Goal: Task Accomplishment & Management: Manage account settings

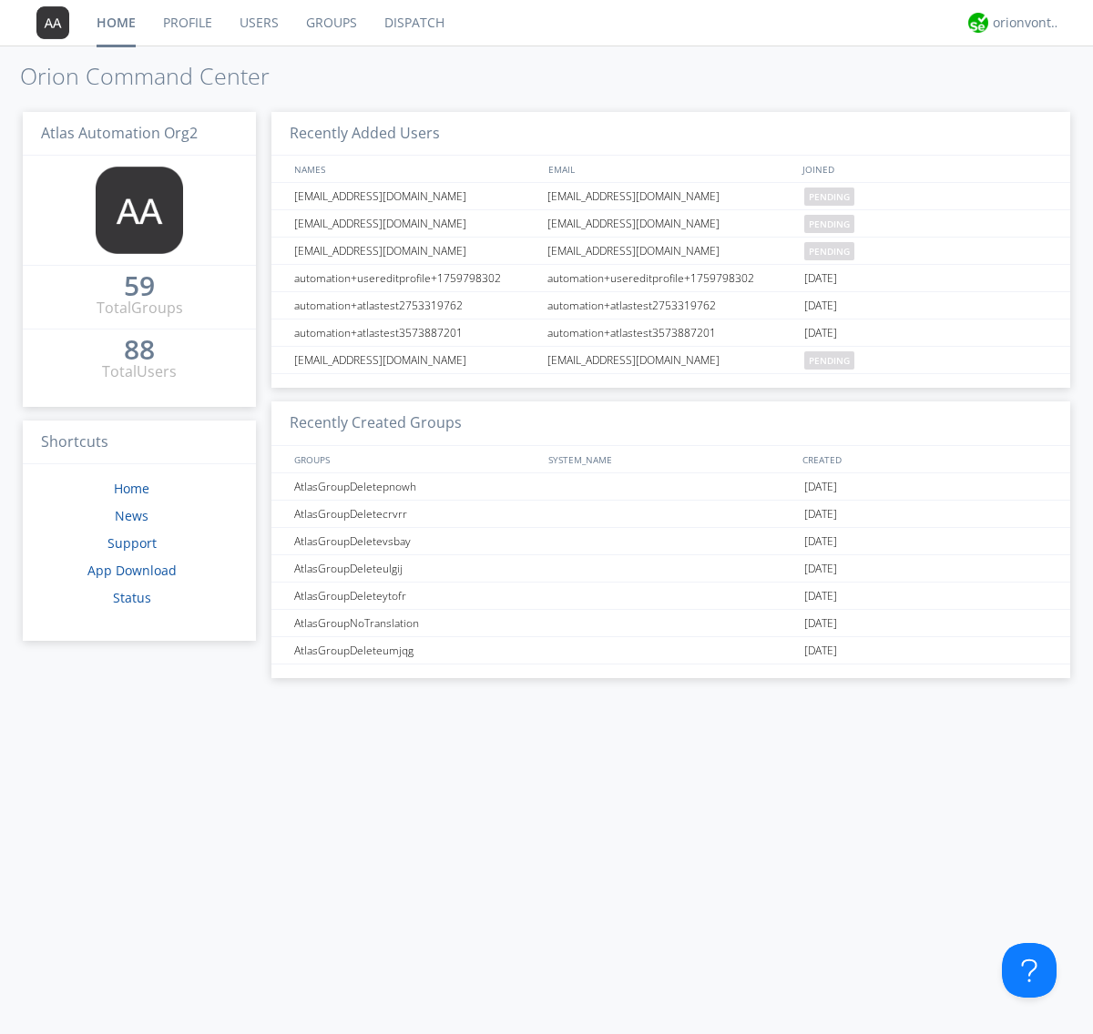
click at [258, 23] on link "Users" at bounding box center [259, 23] width 66 height 46
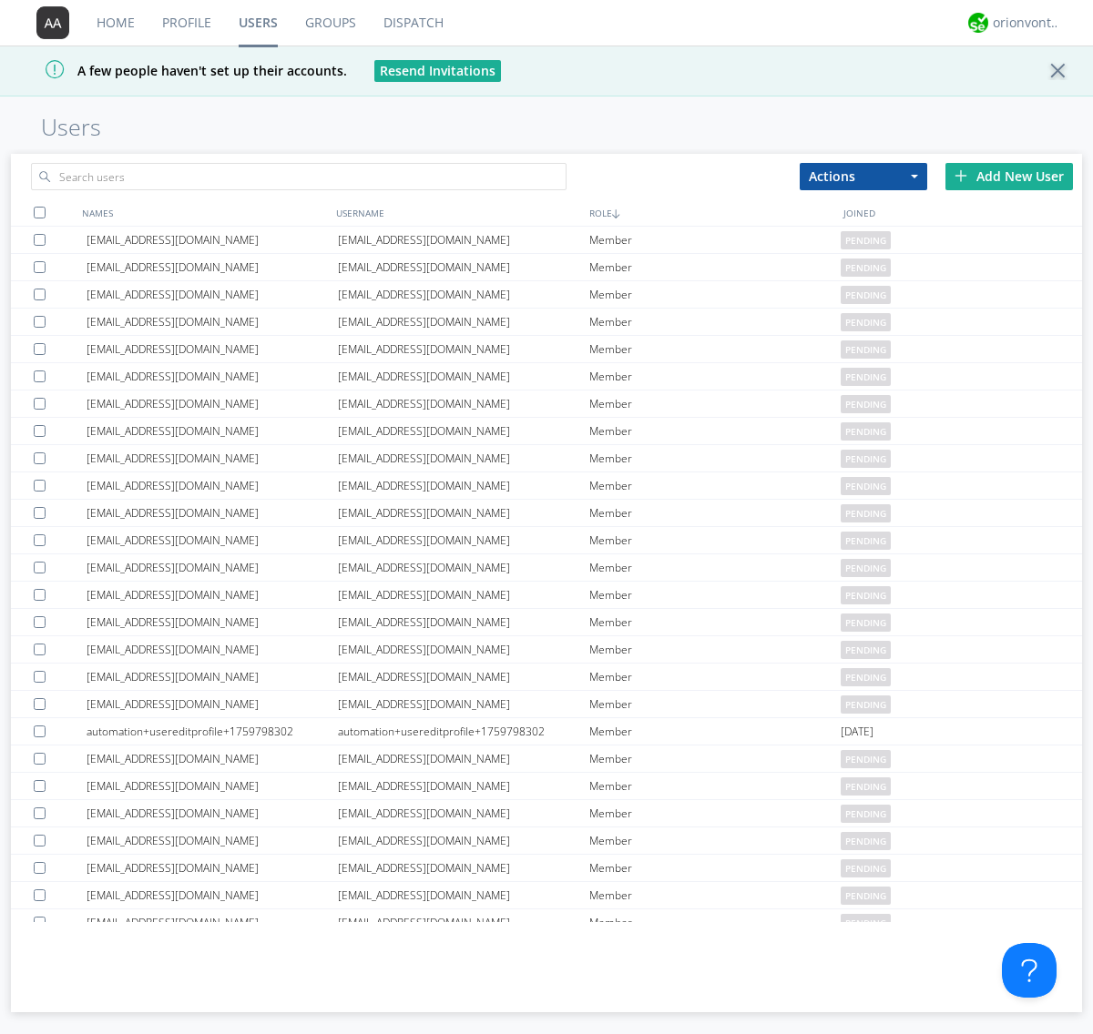
click at [1009, 176] on div "Add New User" at bounding box center [1008, 176] width 127 height 27
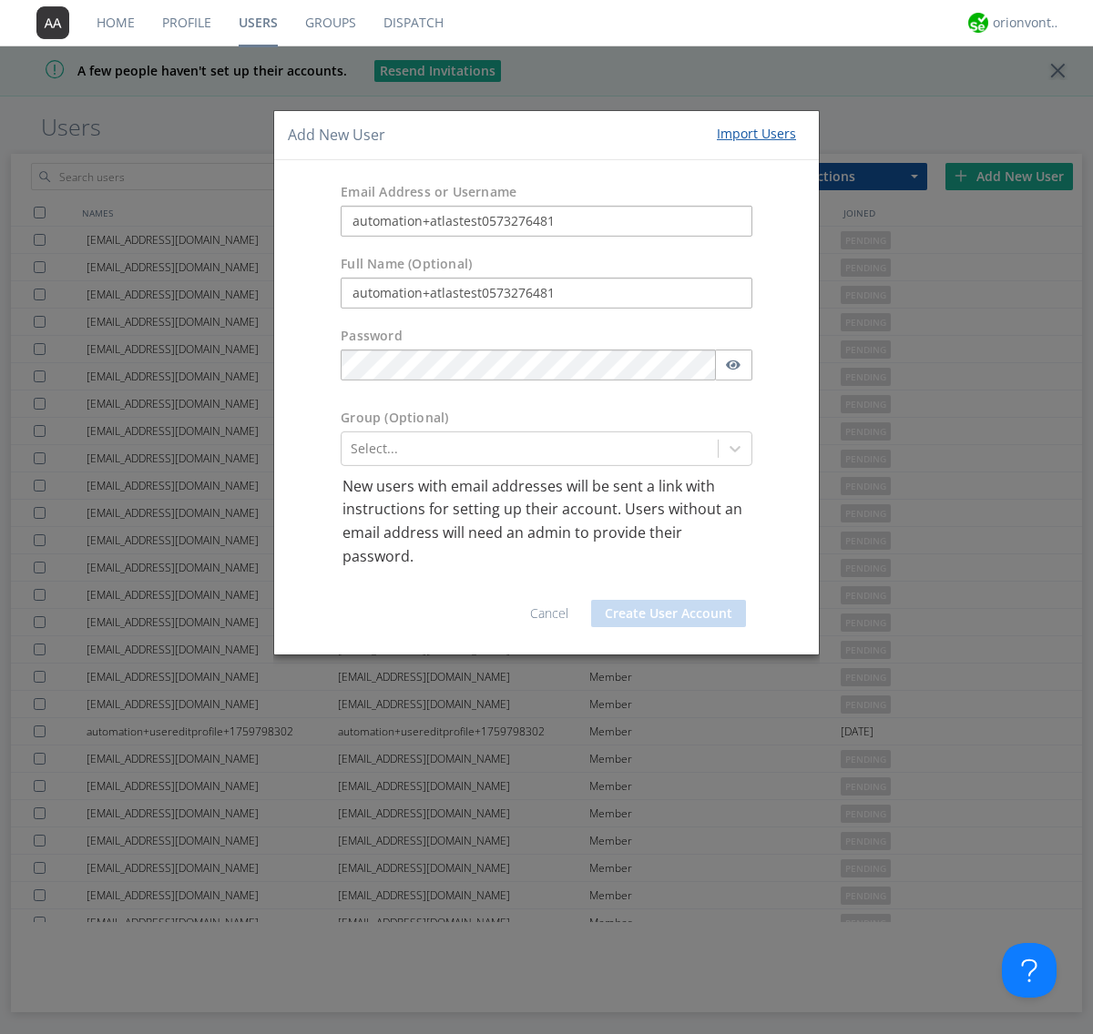
type input "automation+atlastest0573276481"
click at [668, 614] on button "Create User Account" at bounding box center [668, 613] width 155 height 27
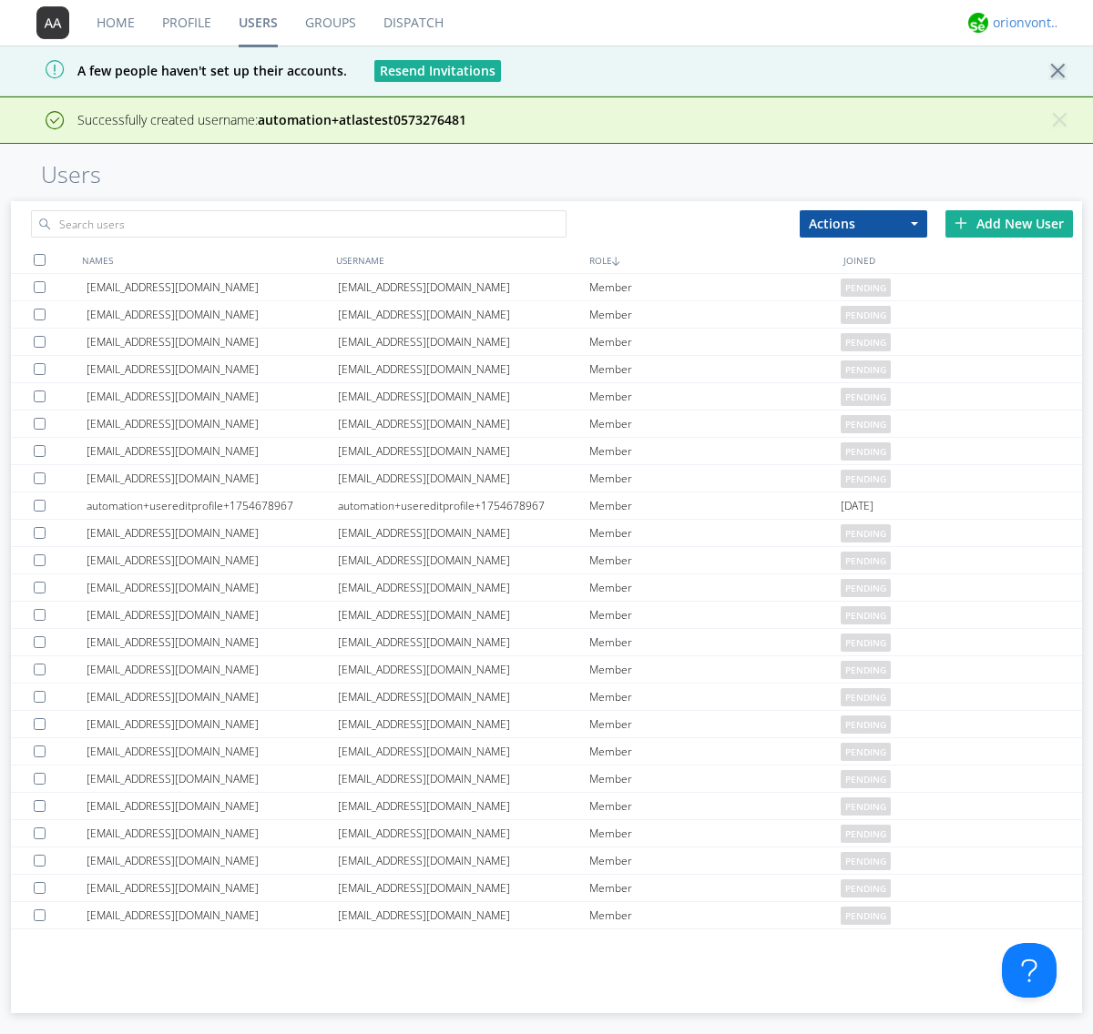
click at [1022, 23] on div "orionvontas+atlas+automation+org2" at bounding box center [1026, 23] width 68 height 18
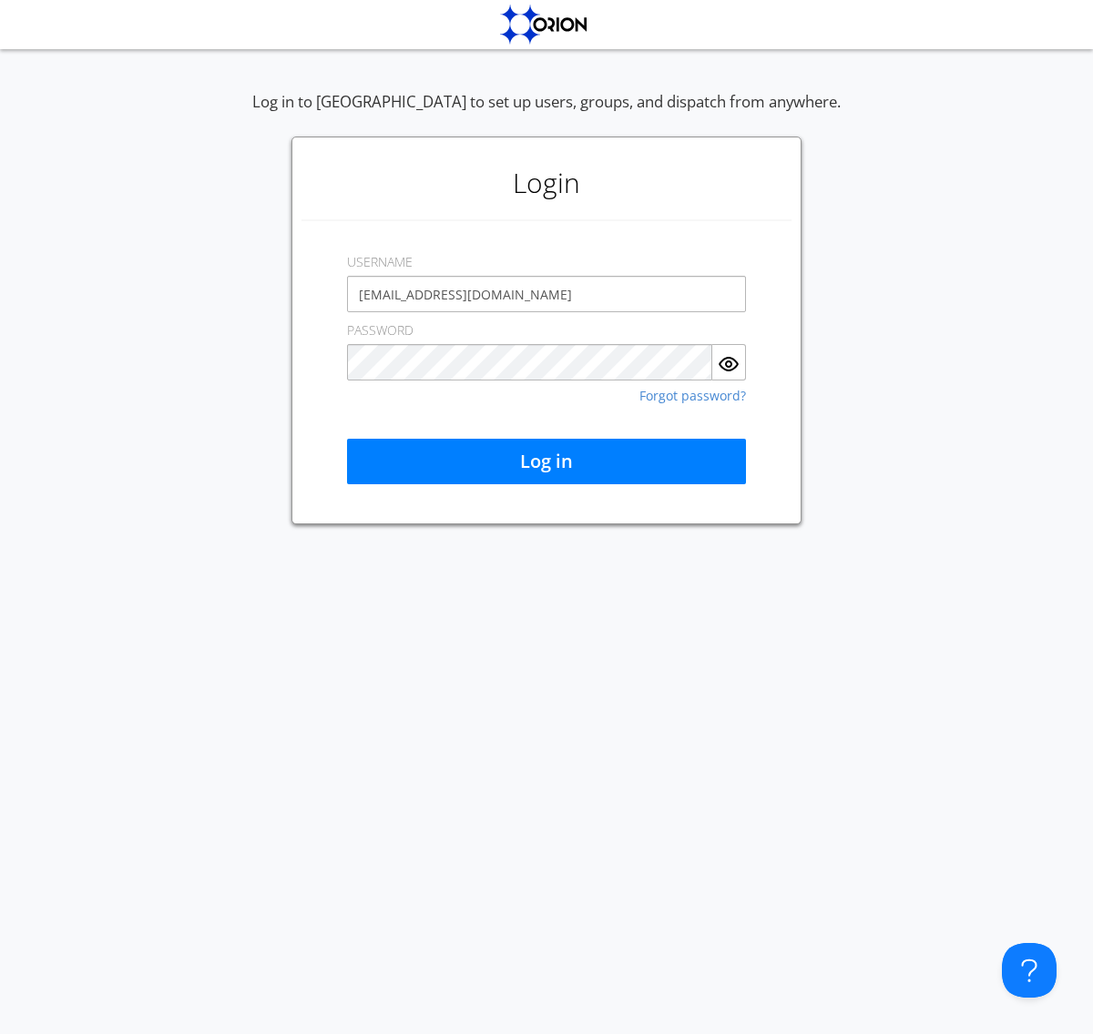
type input "[EMAIL_ADDRESS][DOMAIN_NAME]"
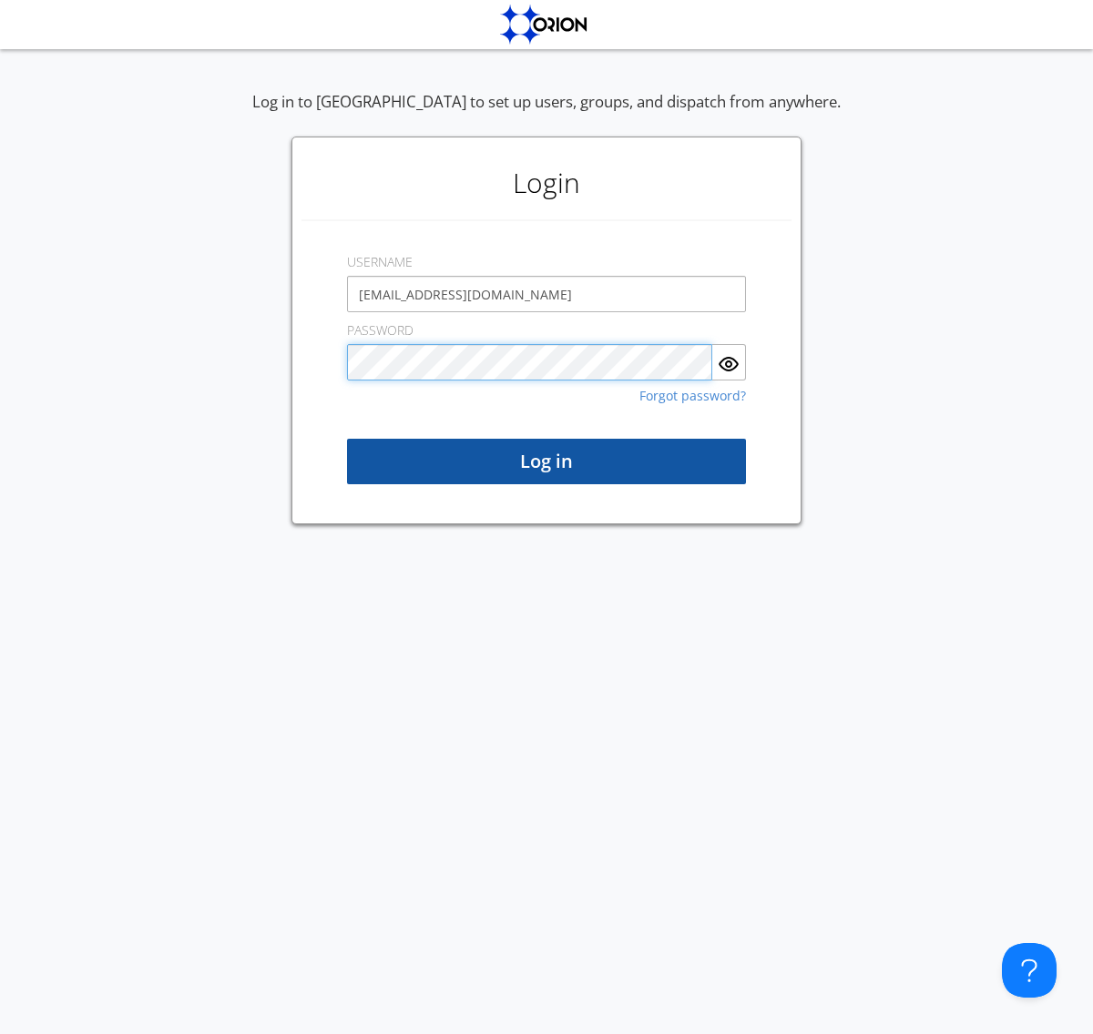
click at [546, 462] on button "Log in" at bounding box center [546, 462] width 399 height 46
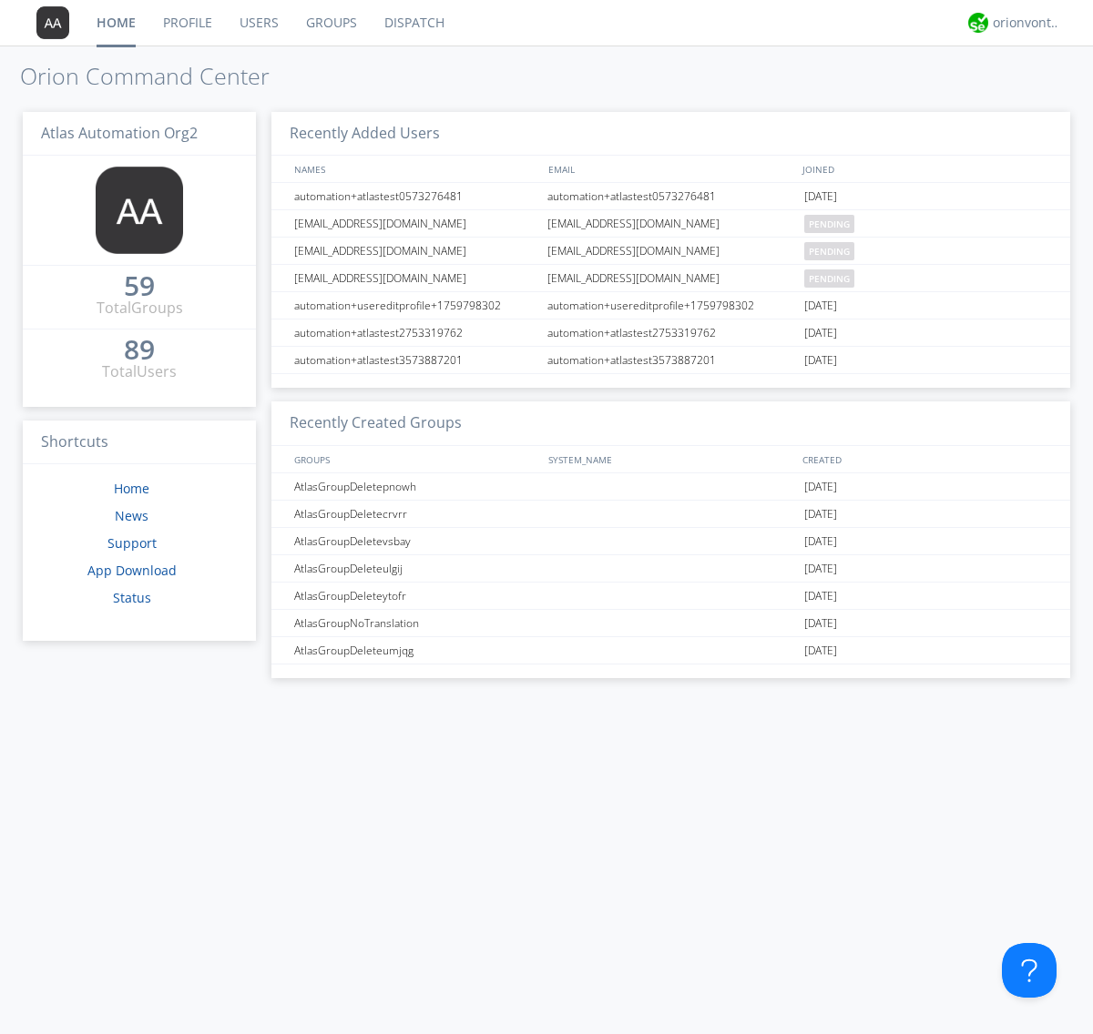
click at [258, 23] on link "Users" at bounding box center [259, 23] width 66 height 46
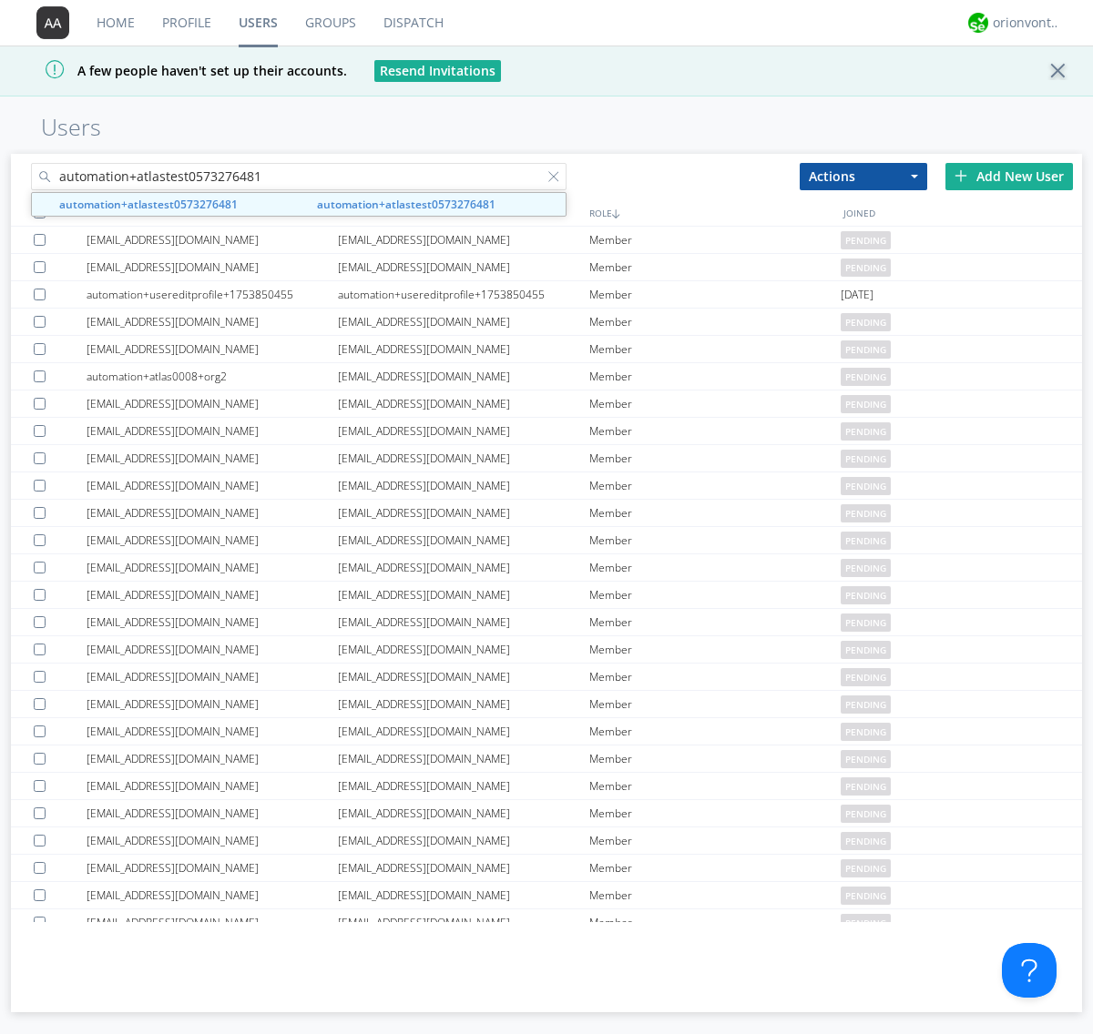
type input "automation+atlastest0573276481"
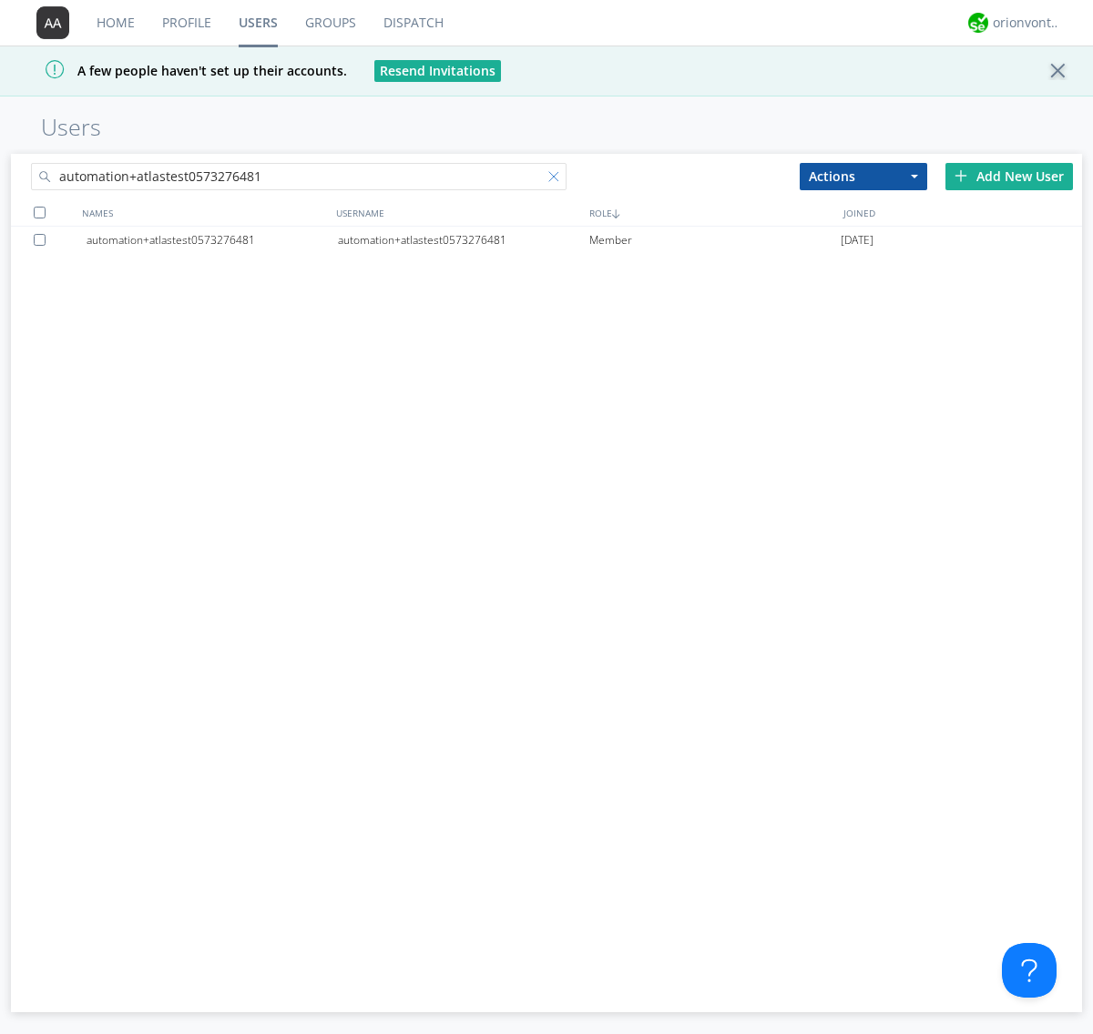
click at [557, 179] on div at bounding box center [557, 180] width 18 height 18
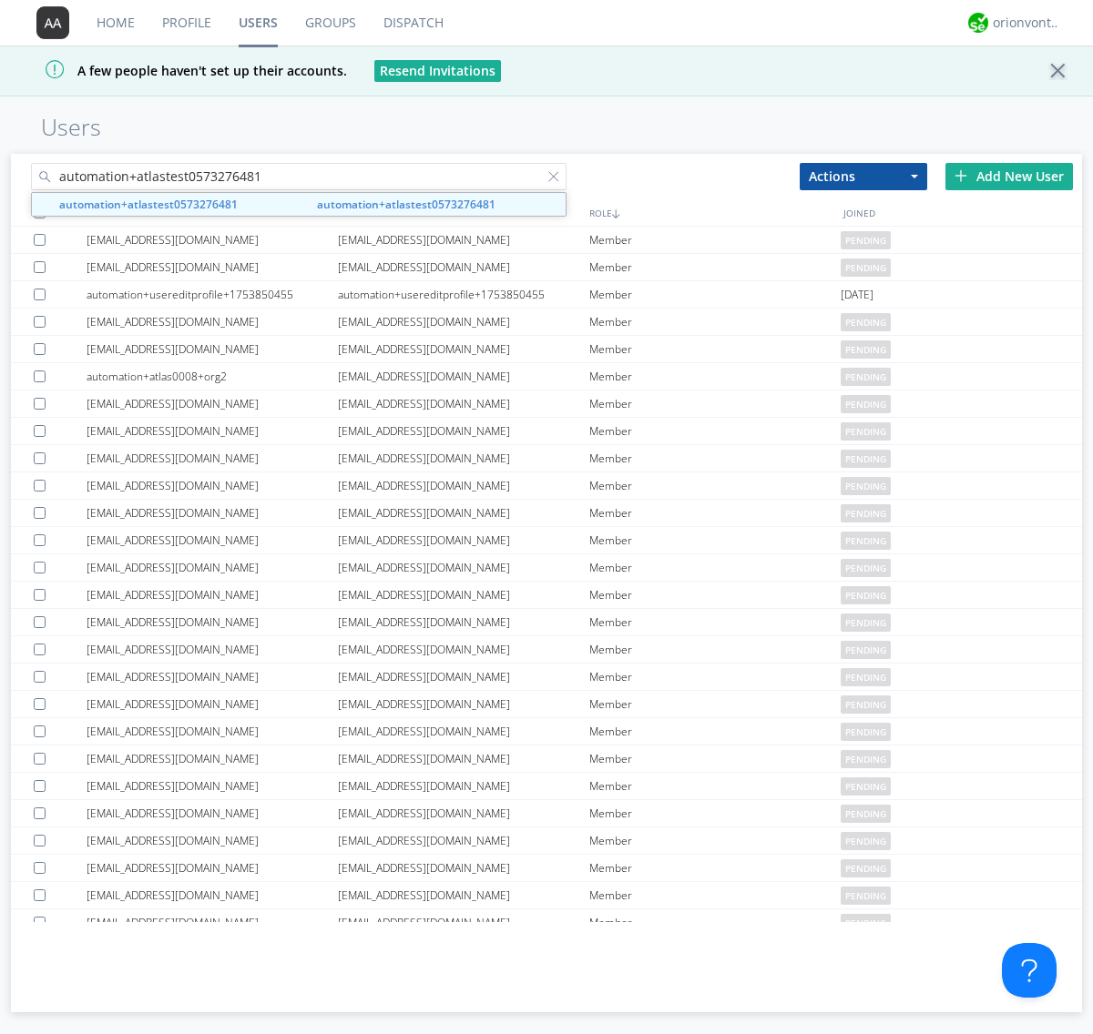
type input "automation+atlastest0573276481"
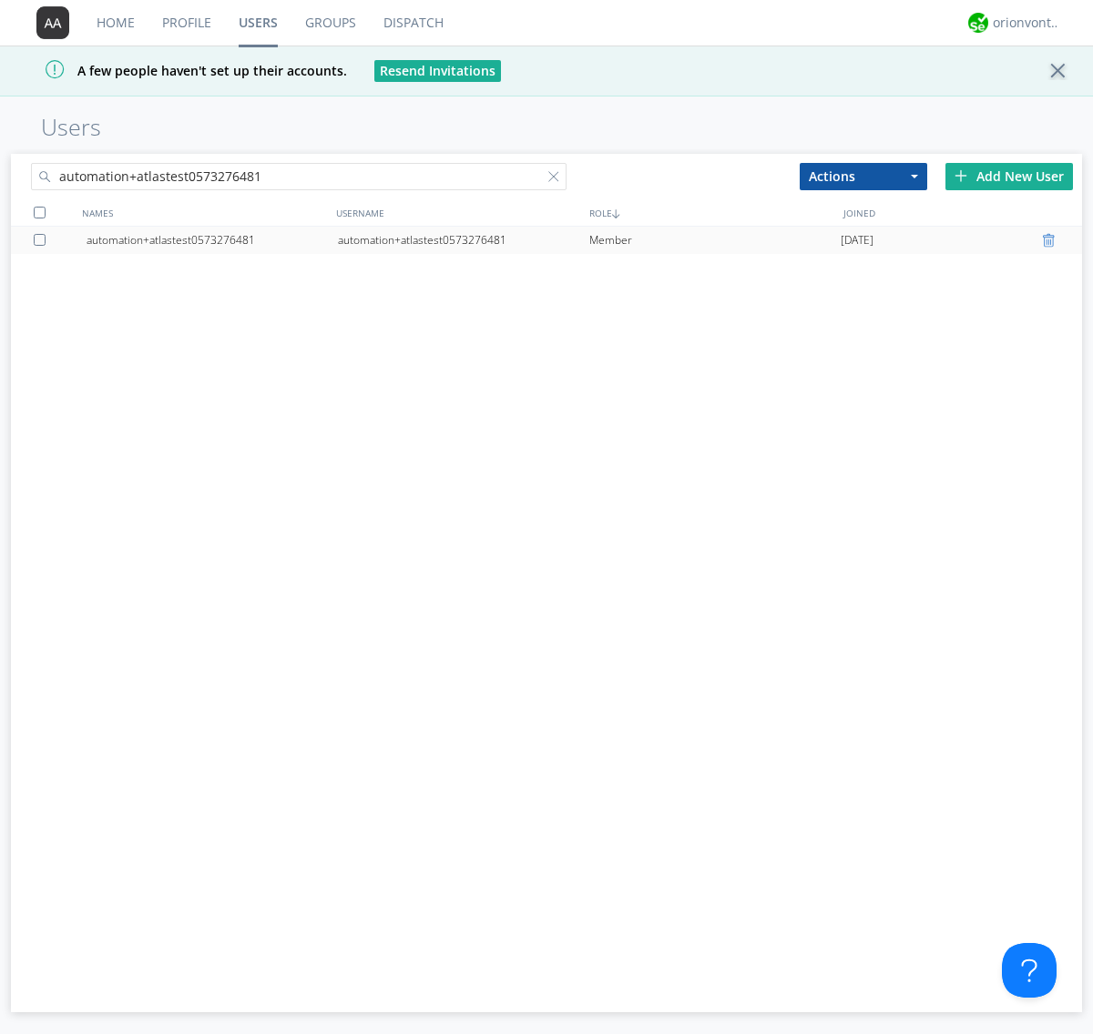
click at [1051, 240] on div at bounding box center [1051, 240] width 18 height 15
click at [1022, 23] on div "orionvontas+atlas+automation+org2" at bounding box center [1026, 23] width 68 height 18
click at [1035, 96] on div "Log Out" at bounding box center [1036, 96] width 94 height 33
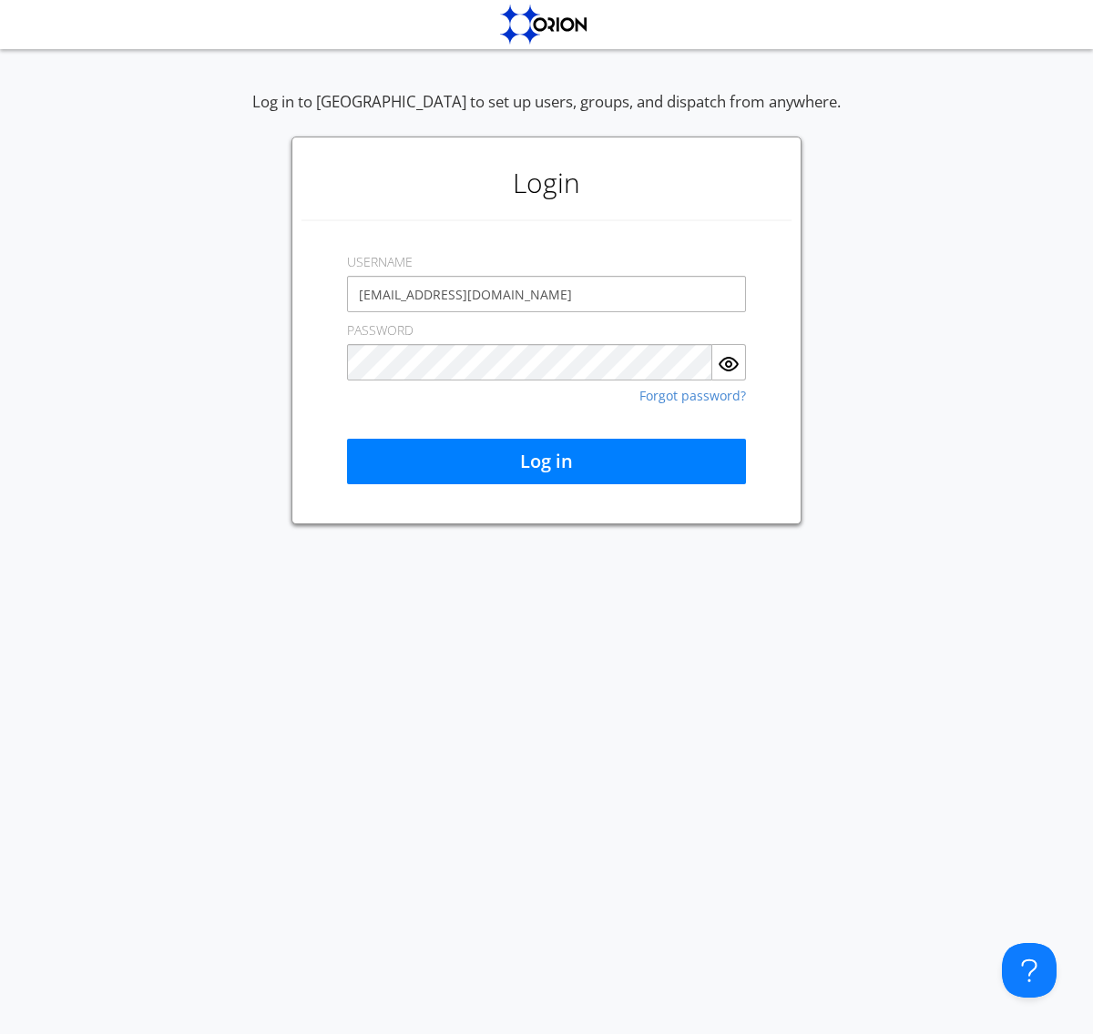
type input "[EMAIL_ADDRESS][DOMAIN_NAME]"
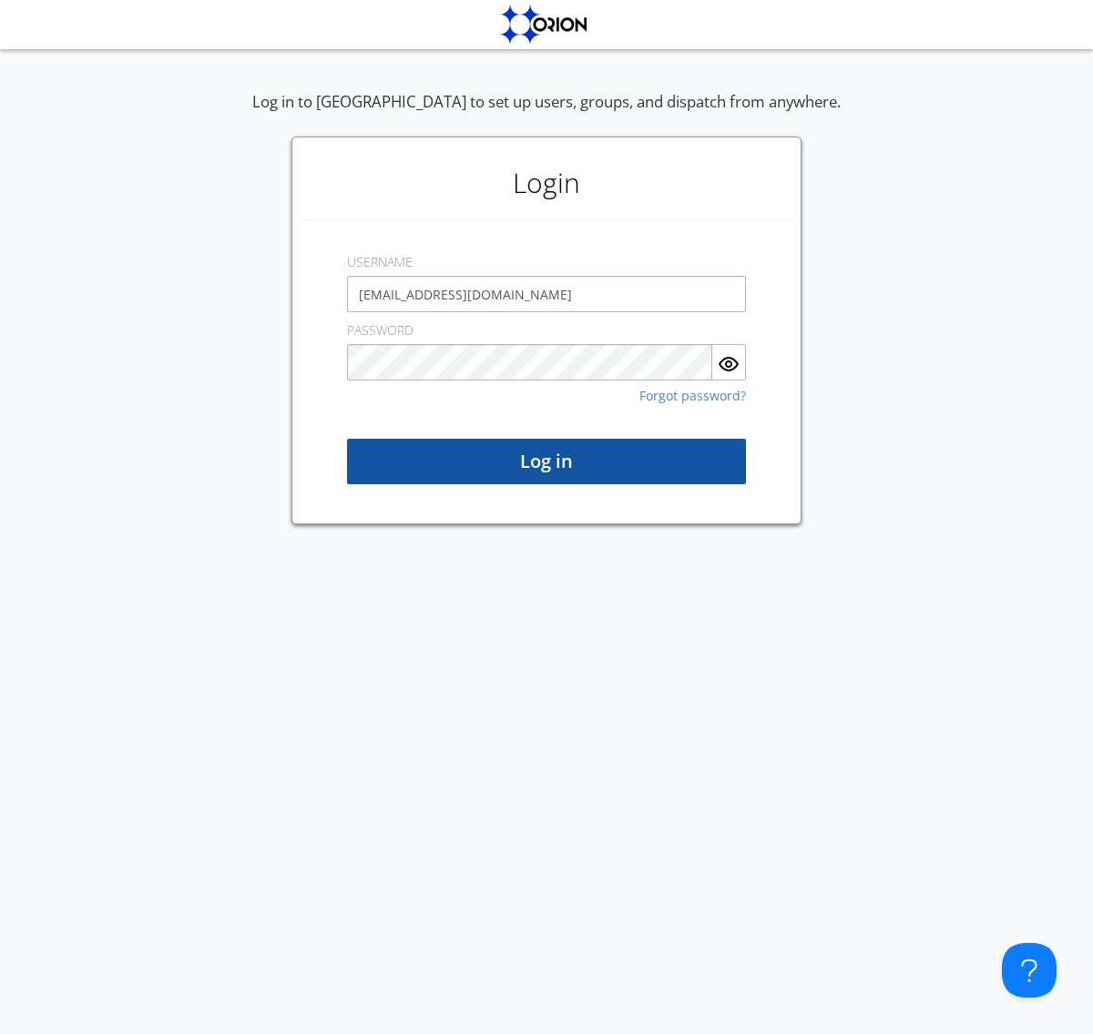
click at [546, 462] on button "Log in" at bounding box center [546, 462] width 399 height 46
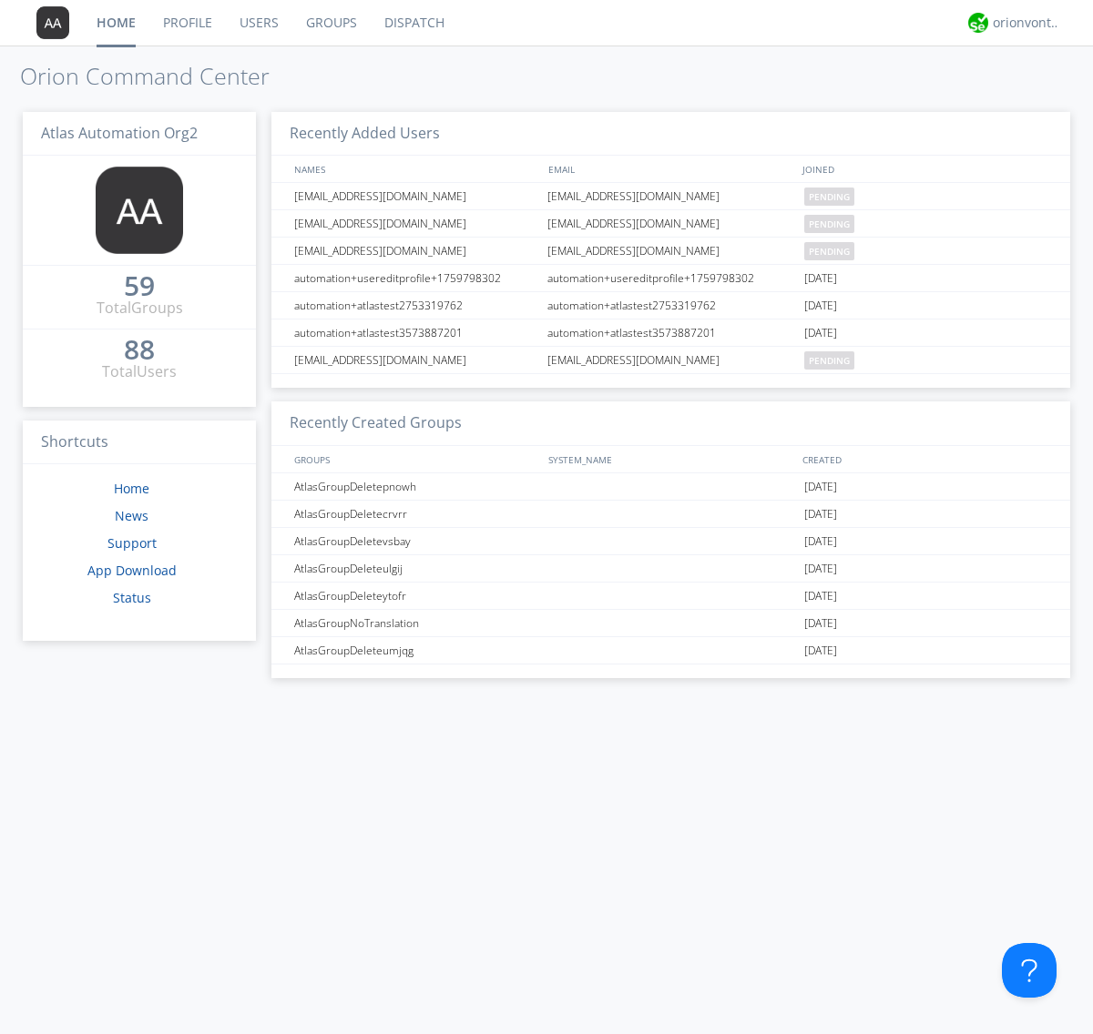
click at [258, 23] on link "Users" at bounding box center [259, 23] width 66 height 46
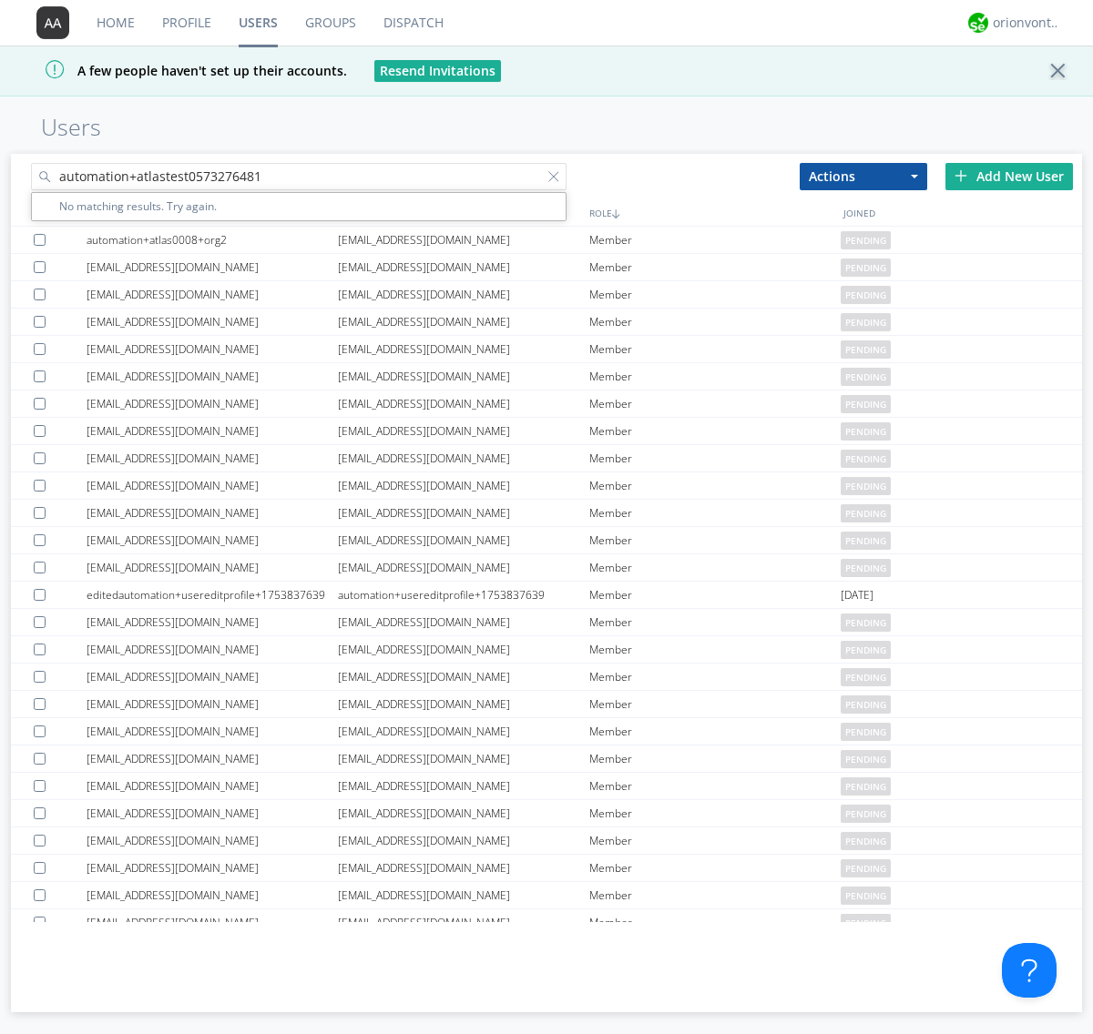
type input "automation+atlastest0573276481"
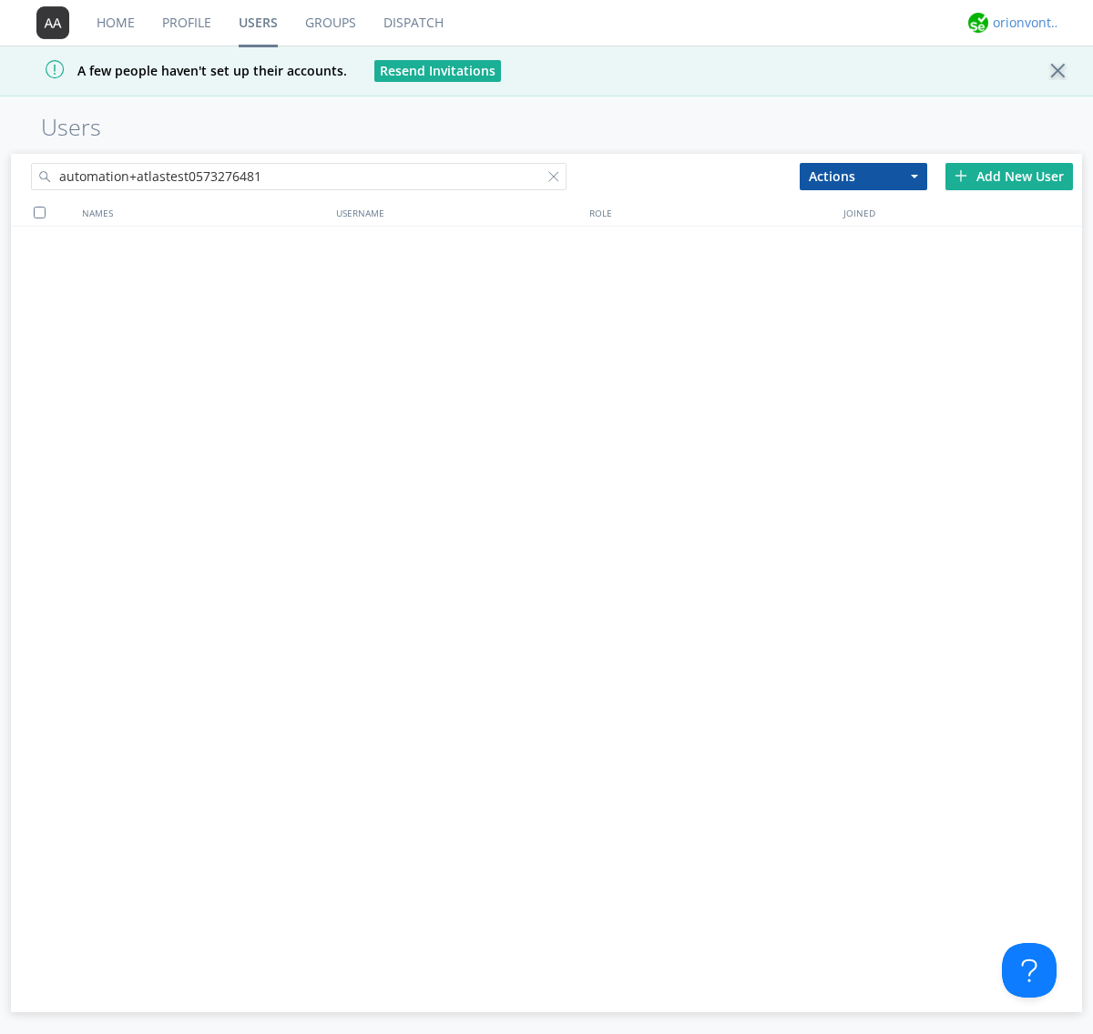
click at [1022, 23] on div "orionvontas+atlas+automation+org2" at bounding box center [1026, 23] width 68 height 18
